Goal: Task Accomplishment & Management: Use online tool/utility

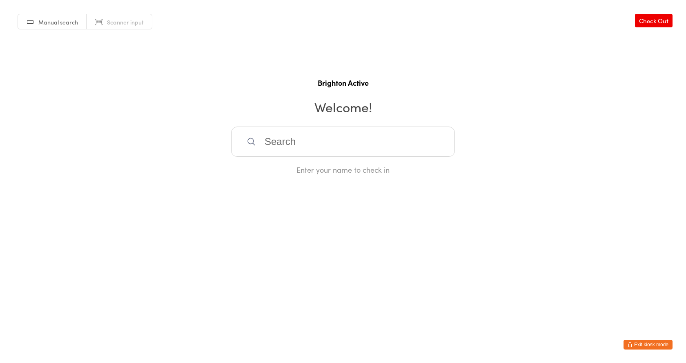
click at [100, 24] on link "Scanner input" at bounding box center [119, 22] width 65 height 16
